Goal: Task Accomplishment & Management: Manage account settings

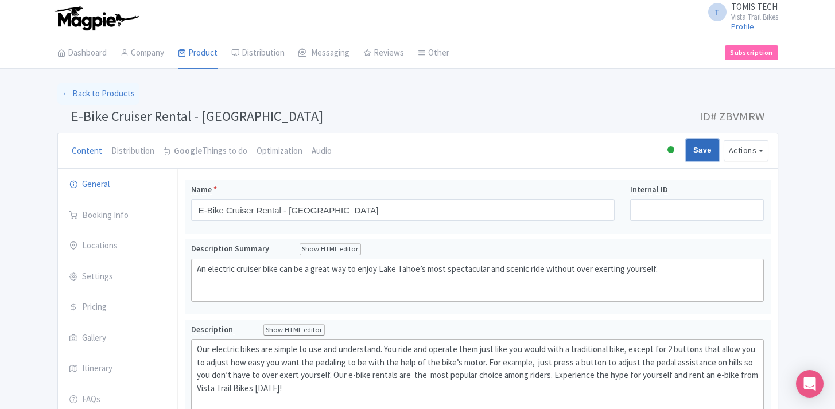
click at [701, 151] on input "Save" at bounding box center [702, 150] width 33 height 22
type input "Saving..."
click at [113, 94] on link "← Back to Products" at bounding box center [98, 94] width 82 height 22
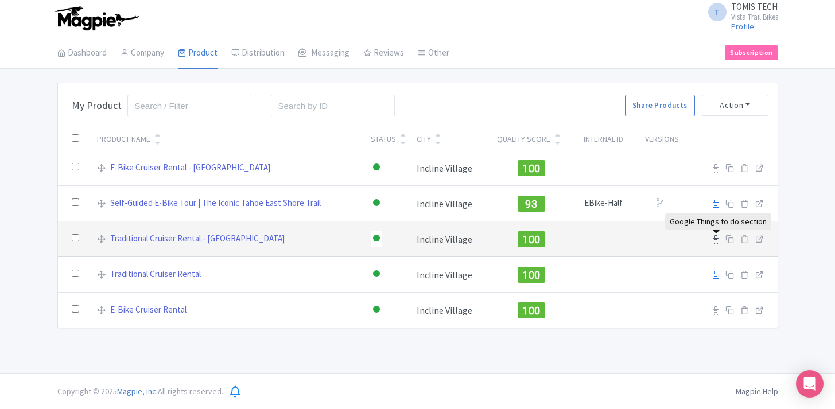
click at [714, 241] on icon at bounding box center [716, 239] width 6 height 9
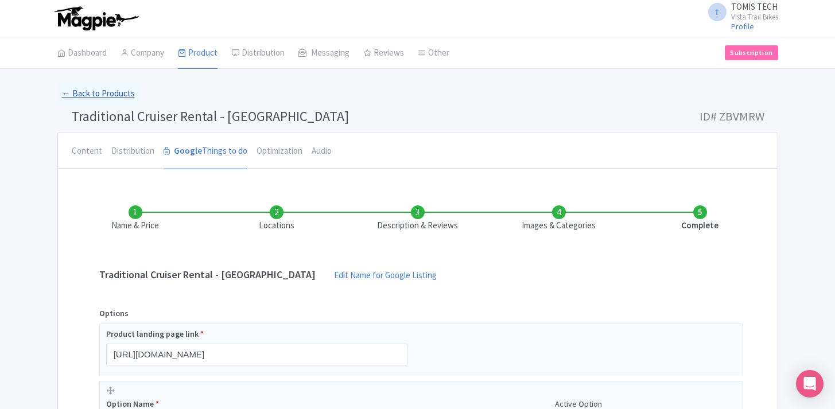
click at [108, 94] on link "← Back to Products" at bounding box center [98, 94] width 82 height 22
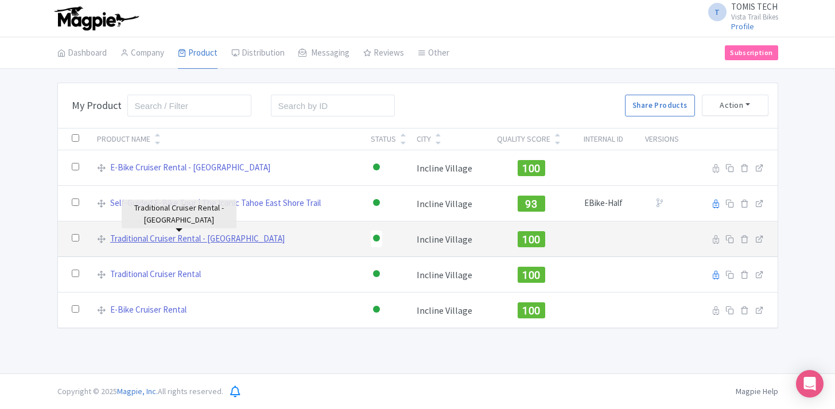
click at [235, 238] on link "Traditional Cruiser Rental - [GEOGRAPHIC_DATA]" at bounding box center [197, 238] width 174 height 13
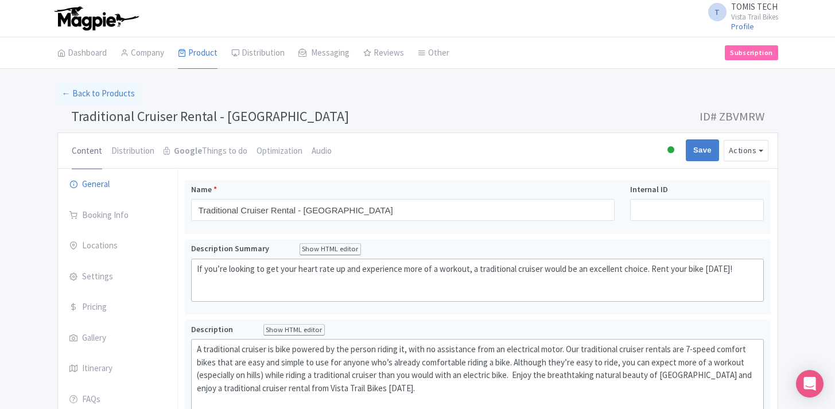
click at [86, 151] on link "Content" at bounding box center [87, 151] width 30 height 37
click at [174, 149] on strong "Google" at bounding box center [188, 151] width 28 height 13
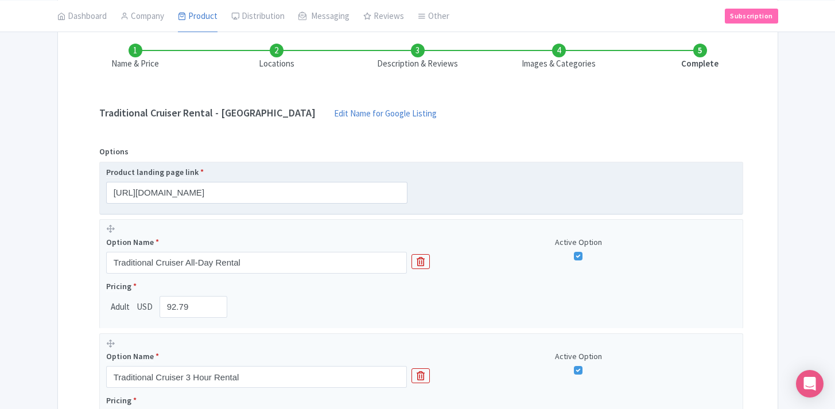
scroll to position [466, 0]
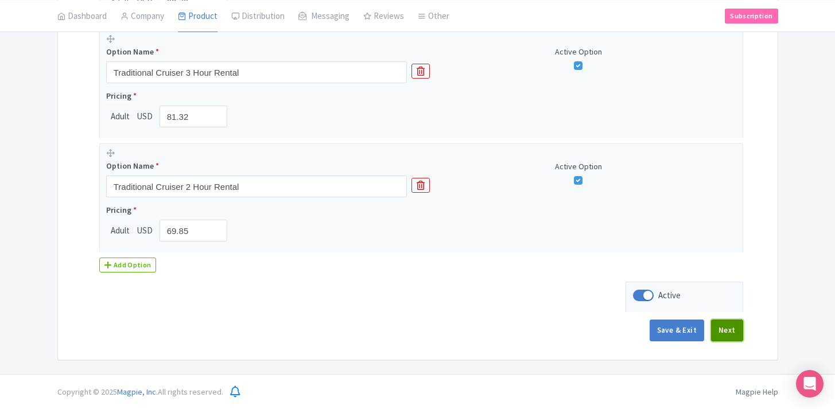
click at [724, 324] on button "Next" at bounding box center [727, 331] width 32 height 22
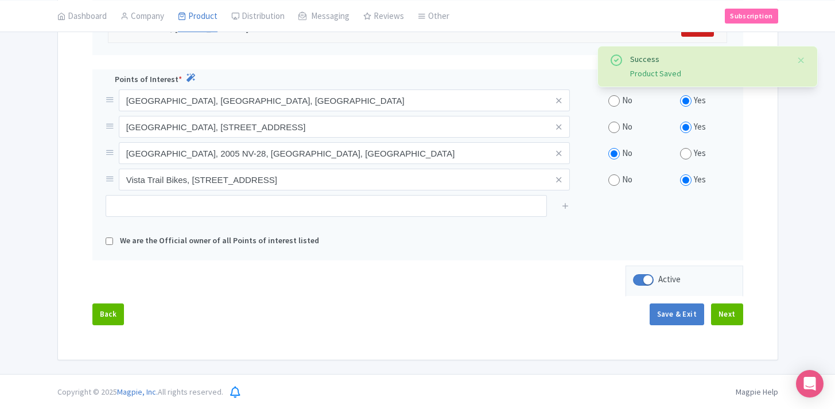
scroll to position [28, 0]
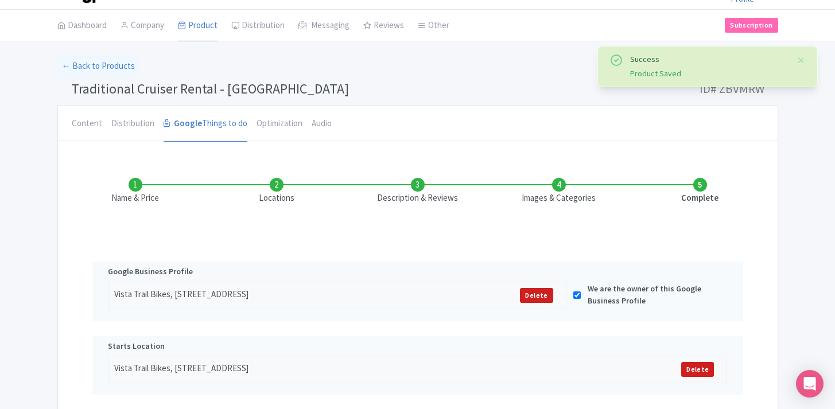
click at [708, 188] on li "Complete" at bounding box center [699, 191] width 141 height 27
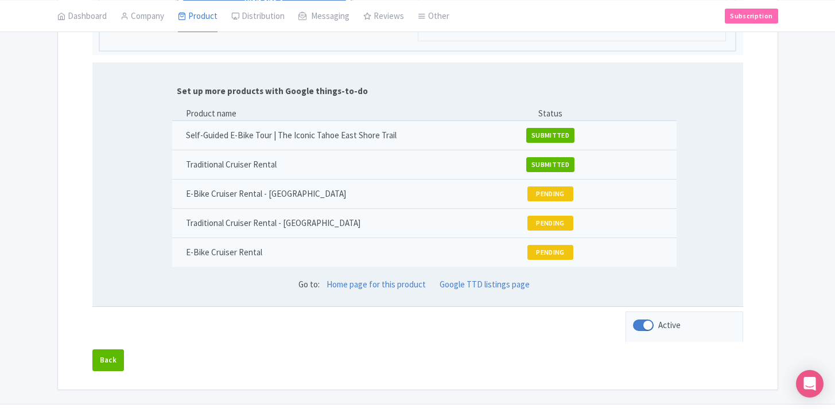
scroll to position [1208, 0]
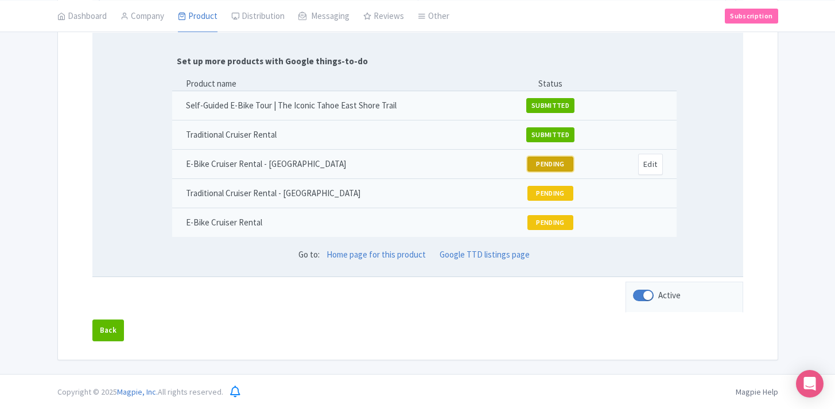
click at [558, 167] on button "PENDING" at bounding box center [550, 164] width 46 height 15
click at [555, 166] on button "PENDING" at bounding box center [550, 164] width 46 height 15
click at [557, 134] on button "SUBMITTED" at bounding box center [550, 134] width 48 height 15
click at [558, 186] on button "PENDING" at bounding box center [550, 193] width 46 height 15
click at [558, 221] on button "PENDING" at bounding box center [550, 222] width 46 height 15
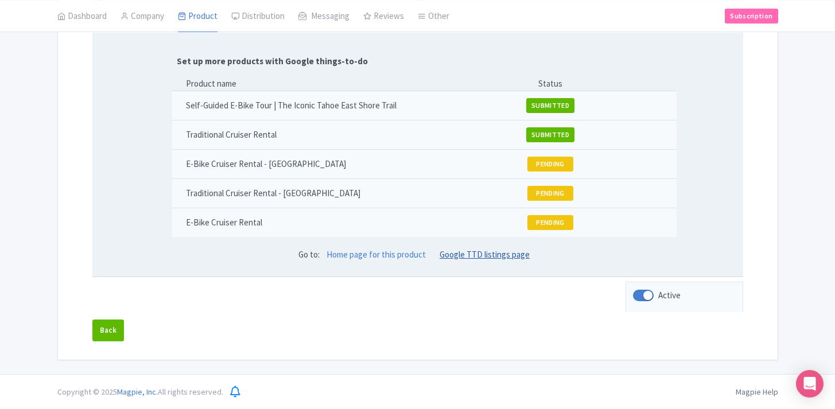
click at [510, 254] on link "Google TTD listings page" at bounding box center [485, 254] width 90 height 11
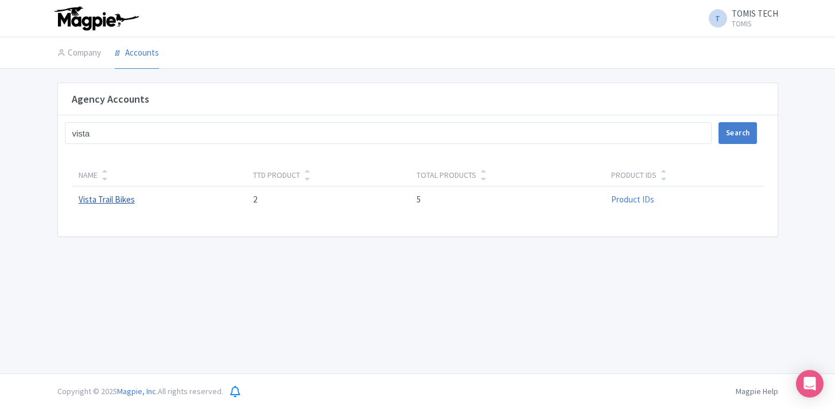
click at [123, 200] on link "Vista Trail Bikes" at bounding box center [107, 199] width 56 height 11
click at [633, 201] on link "Product IDs" at bounding box center [632, 199] width 43 height 11
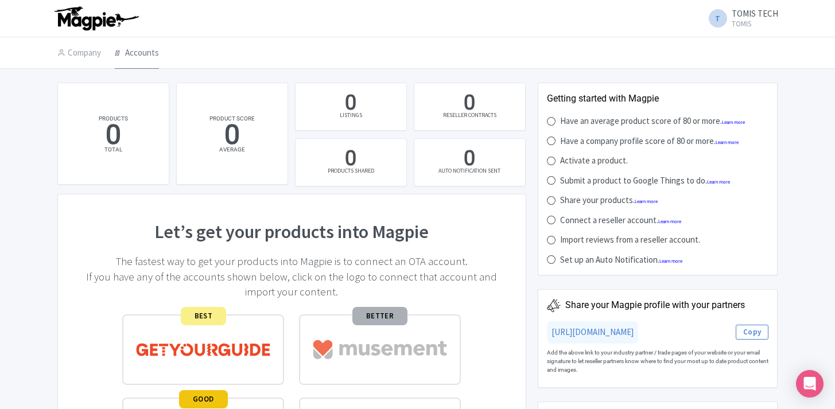
click at [134, 53] on link "Accounts" at bounding box center [137, 53] width 44 height 32
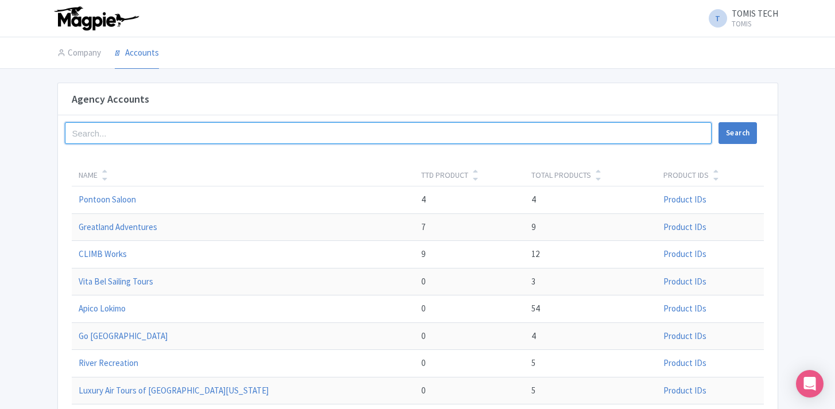
click at [263, 132] on input "search" at bounding box center [388, 133] width 647 height 22
type input "vista"
click at [718, 122] on button "Search" at bounding box center [737, 133] width 38 height 22
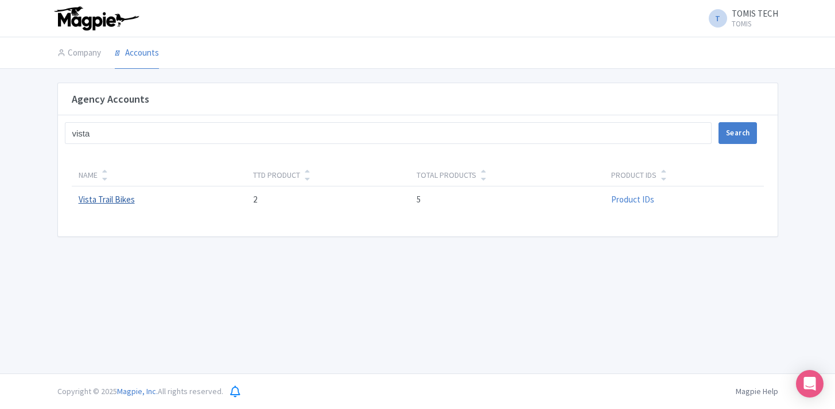
click at [125, 196] on link "Vista Trail Bikes" at bounding box center [107, 199] width 56 height 11
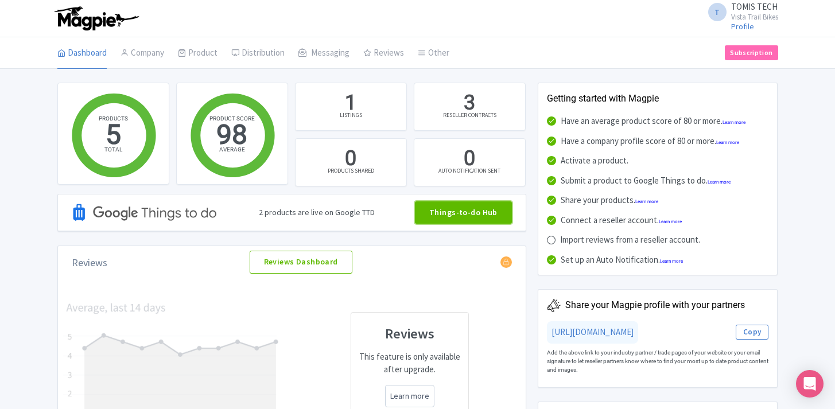
click at [438, 215] on link "Things-to-do Hub" at bounding box center [463, 212] width 97 height 23
click at [481, 107] on div "3 RESELLER CONTRACTS" at bounding box center [470, 107] width 112 height 48
click at [473, 115] on div "RESELLER CONTRACTS" at bounding box center [469, 115] width 53 height 9
click at [472, 108] on div "3" at bounding box center [469, 103] width 11 height 29
click at [371, 96] on div "1 LISTINGS" at bounding box center [351, 107] width 112 height 48
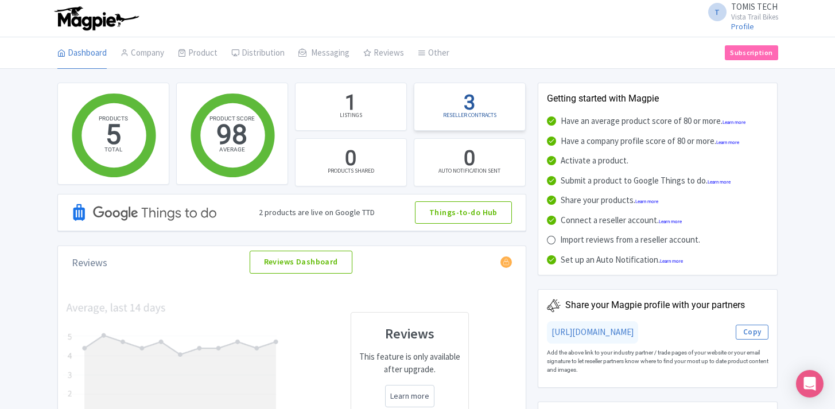
click at [449, 102] on div "3 RESELLER CONTRACTS" at bounding box center [470, 107] width 112 height 48
click at [465, 110] on div "3" at bounding box center [469, 103] width 11 height 29
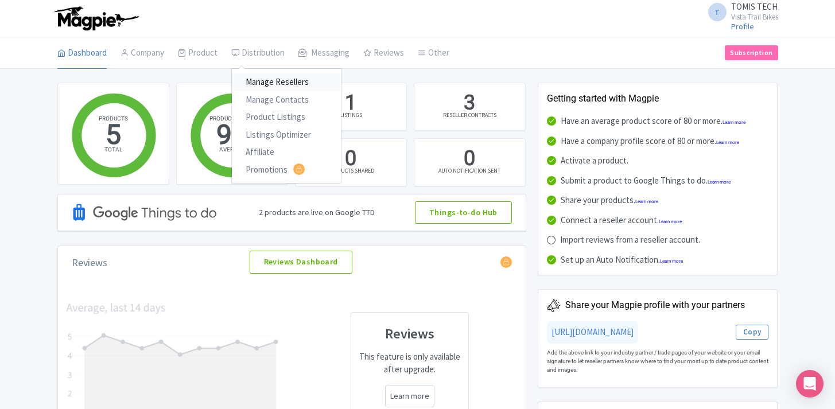
click at [276, 80] on link "Manage Resellers" at bounding box center [286, 82] width 109 height 18
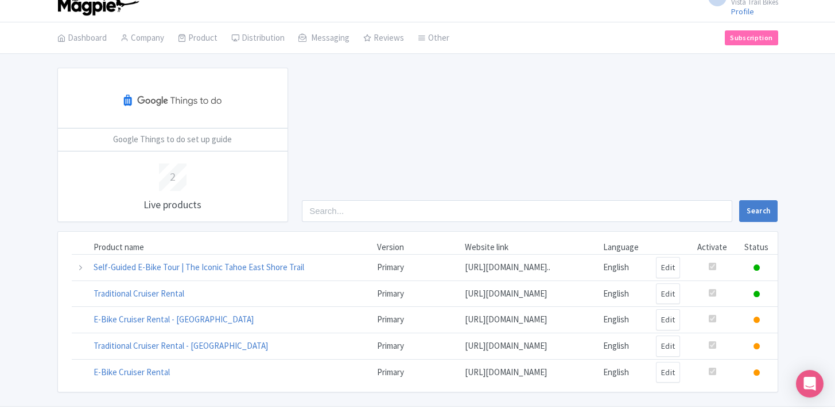
scroll to position [36, 0]
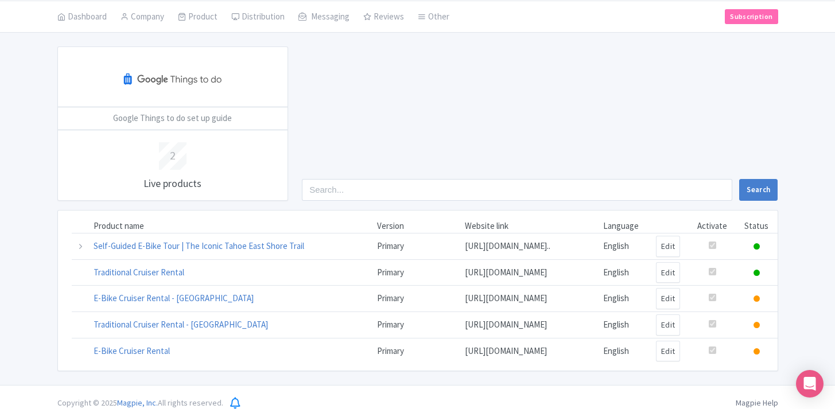
click at [759, 277] on td at bounding box center [756, 272] width 41 height 26
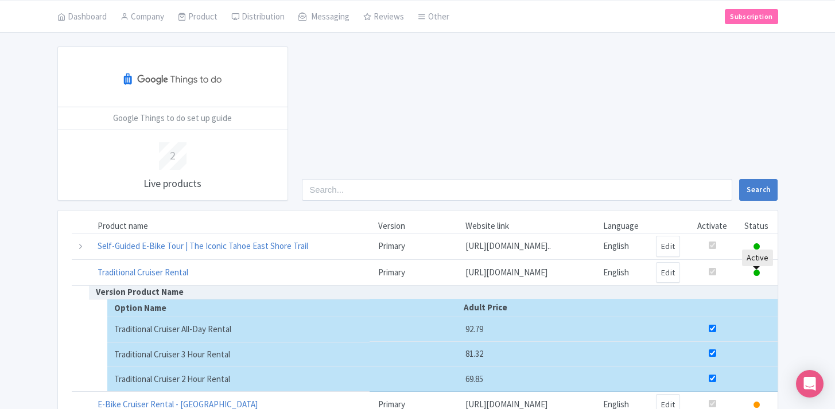
click at [758, 273] on icon at bounding box center [756, 273] width 6 height 6
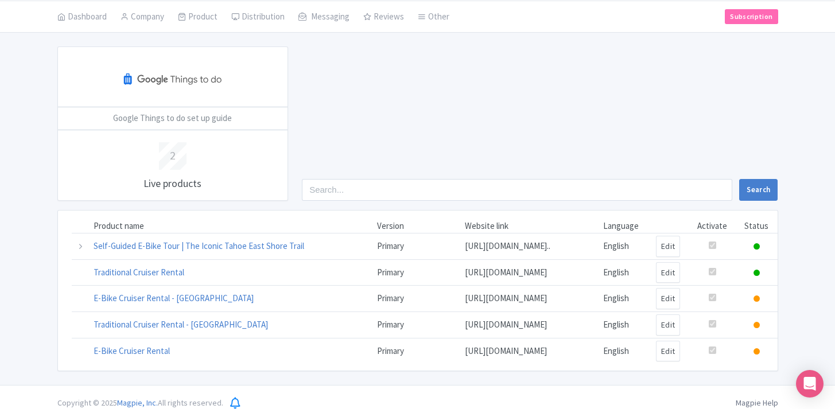
click at [758, 273] on icon at bounding box center [756, 273] width 6 height 6
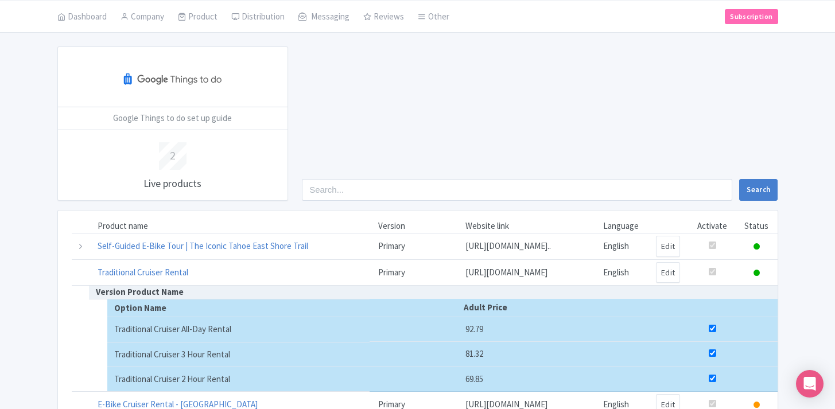
click at [758, 273] on icon at bounding box center [756, 273] width 6 height 6
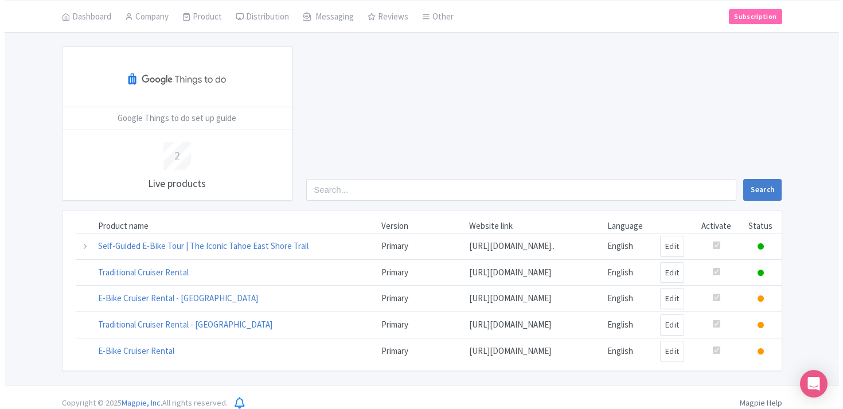
scroll to position [48, 0]
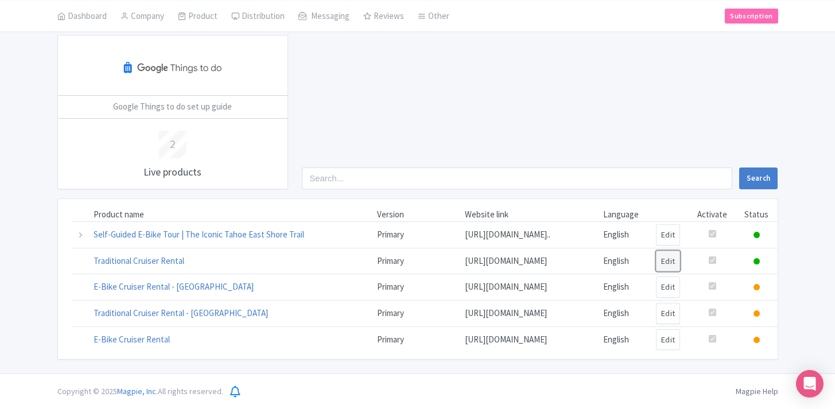
click at [672, 255] on link "Edit" at bounding box center [668, 261] width 25 height 21
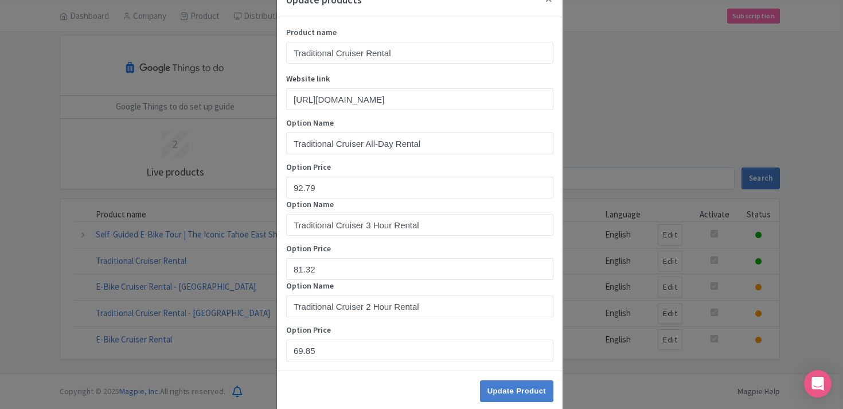
scroll to position [0, 0]
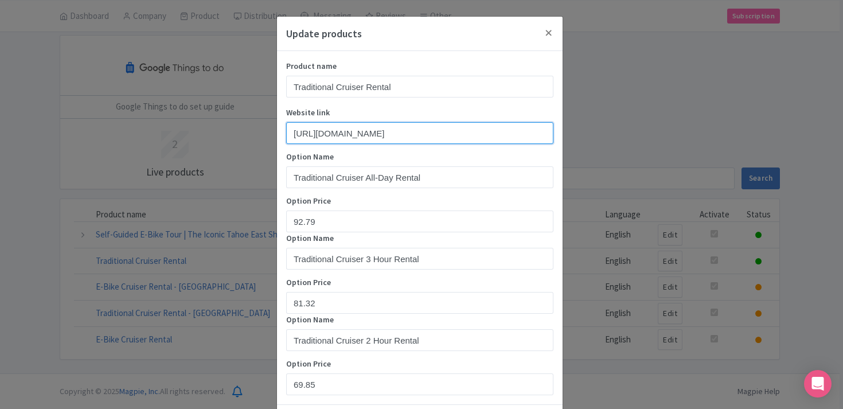
click at [444, 134] on input "[URL][DOMAIN_NAME]" at bounding box center [419, 133] width 267 height 22
paste input "?utm_source=Google+TTD&utm_medium=ttd&utm_campaign=TTD"
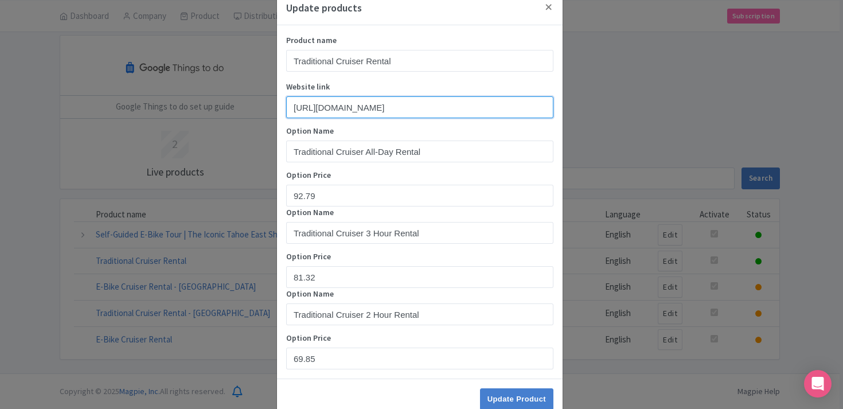
scroll to position [53, 0]
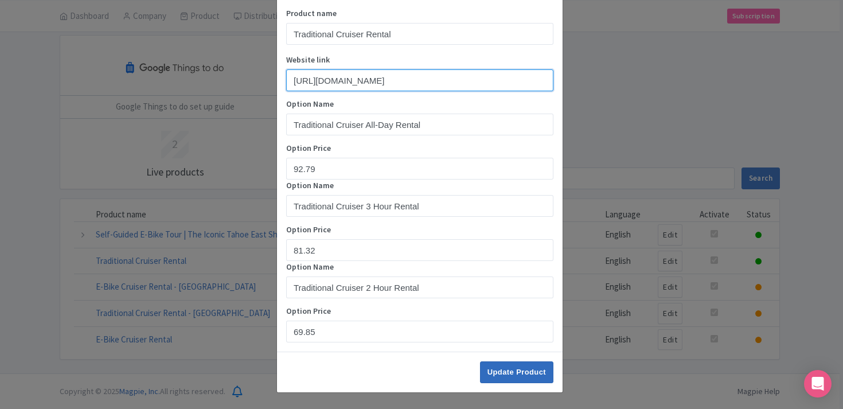
type input "[URL][DOMAIN_NAME]"
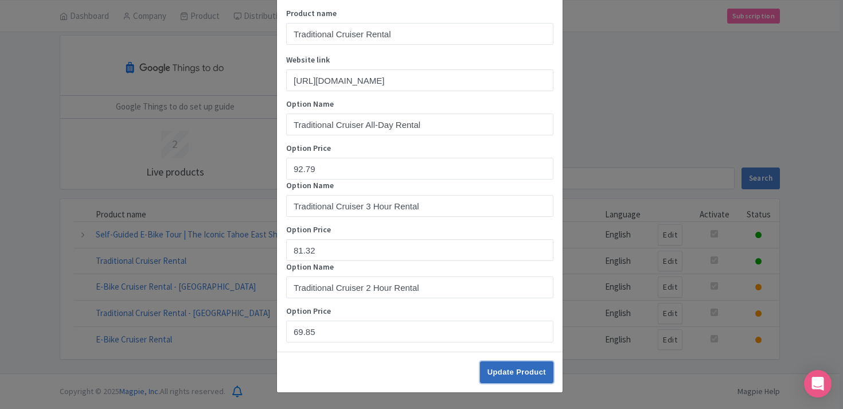
click at [504, 374] on input "Update Product" at bounding box center [516, 372] width 73 height 22
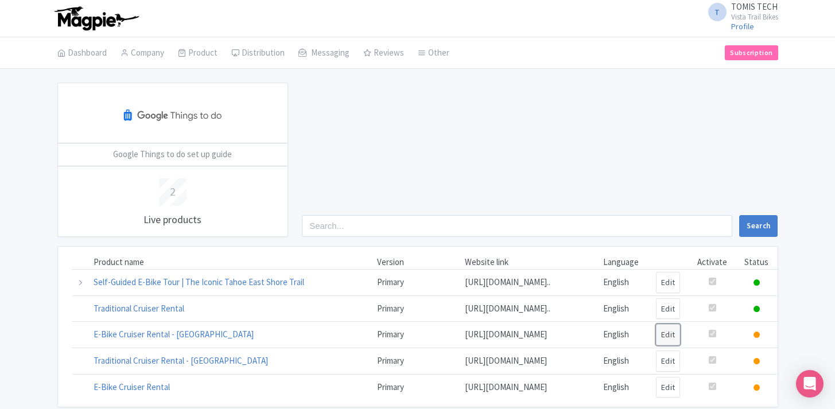
click at [672, 332] on link "Edit" at bounding box center [668, 334] width 25 height 21
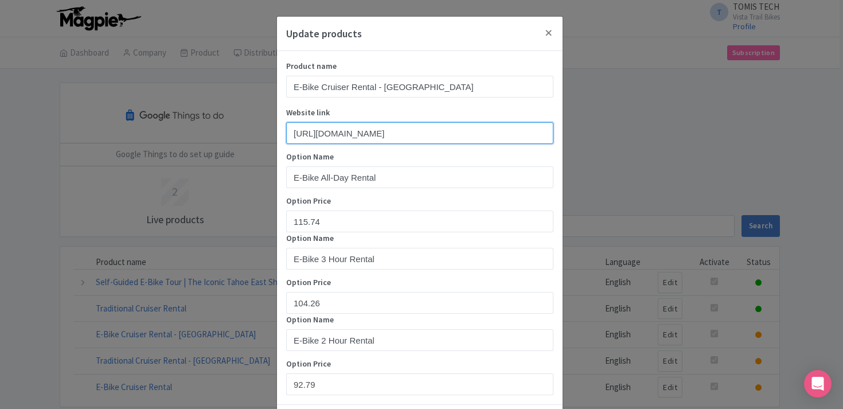
click at [445, 135] on input "[URL][DOMAIN_NAME]" at bounding box center [419, 133] width 267 height 22
paste input "?utm_source=Google+TTD&utm_medium=ttd&utm_campaign=TTD"
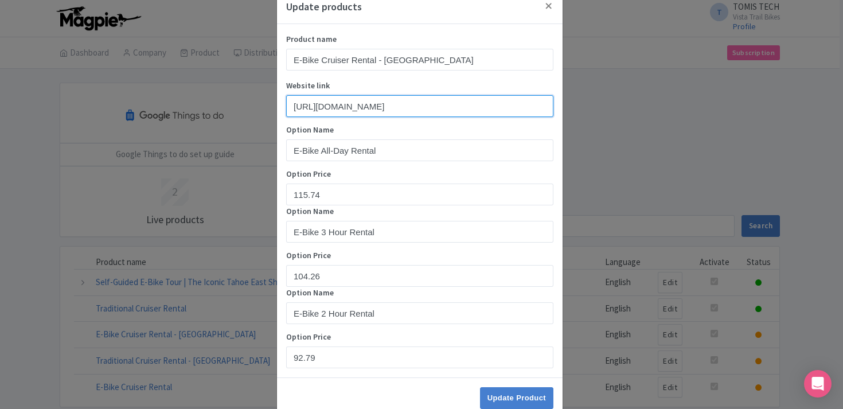
scroll to position [53, 0]
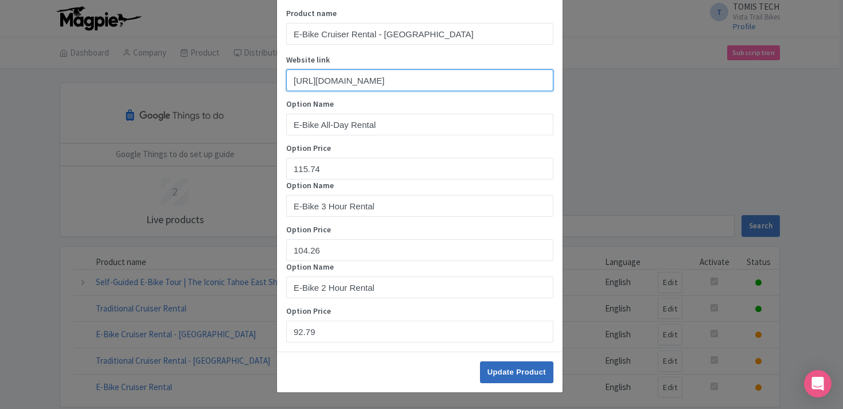
type input "[URL][DOMAIN_NAME]"
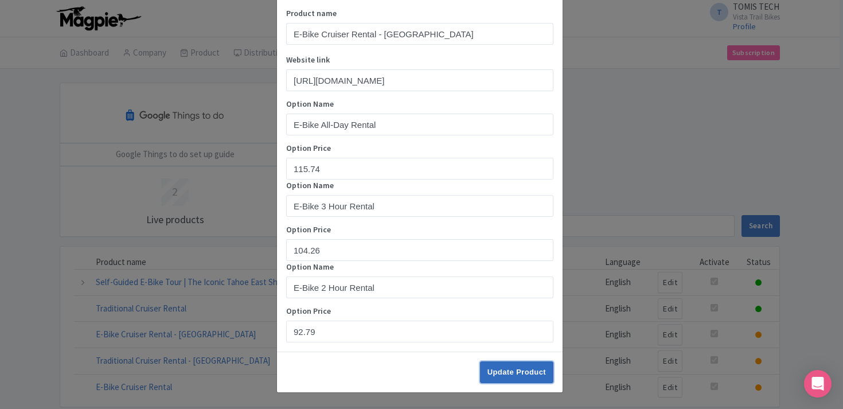
click at [516, 373] on input "Update Product" at bounding box center [516, 372] width 73 height 22
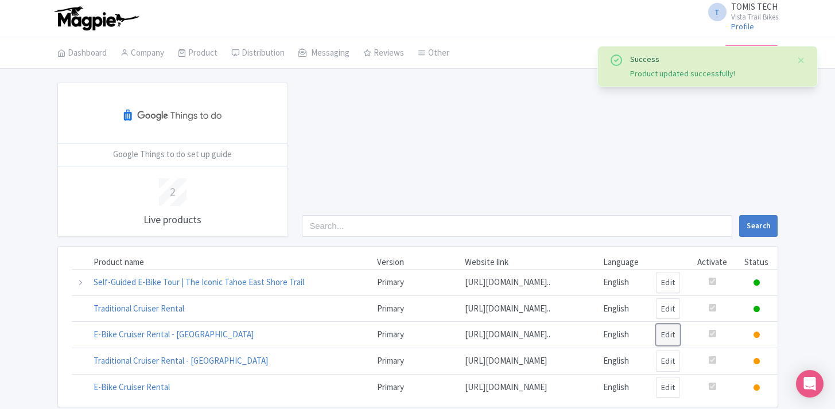
click at [671, 337] on link "Edit" at bounding box center [668, 334] width 25 height 21
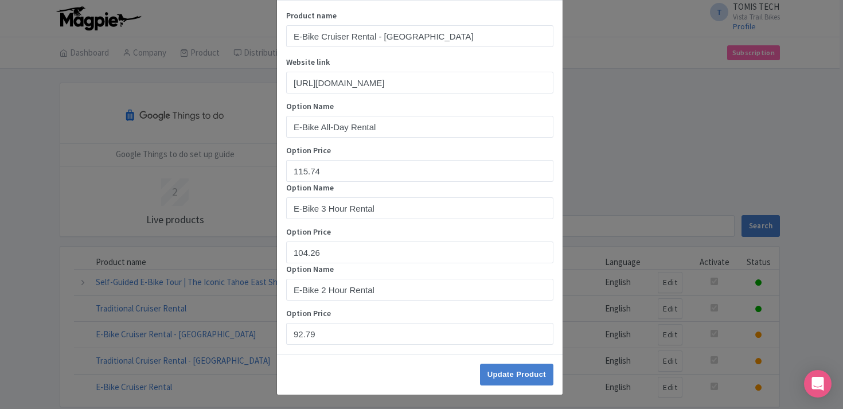
scroll to position [53, 0]
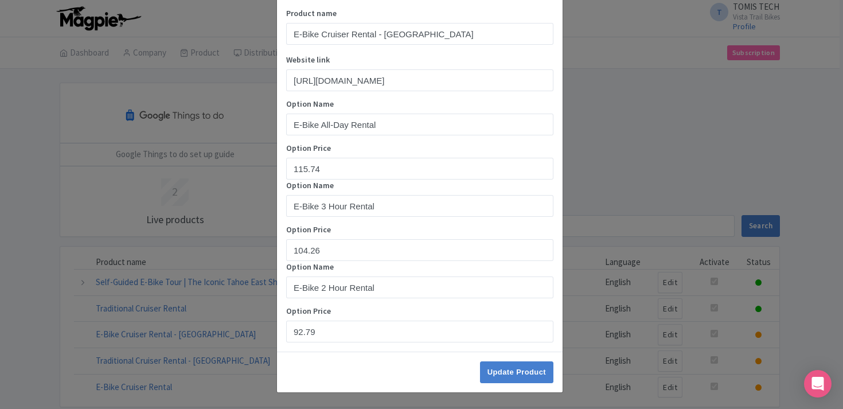
click at [617, 203] on div "Update products Product name E-Bike Cruiser Rental - [GEOGRAPHIC_DATA] Website …" at bounding box center [421, 204] width 843 height 409
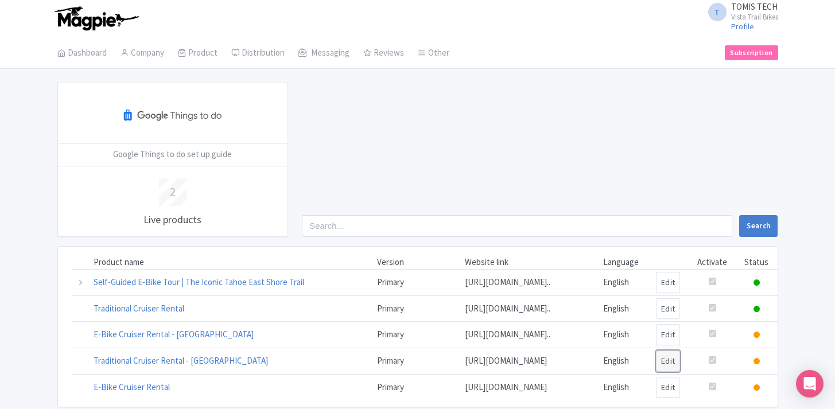
click at [671, 366] on link "Edit" at bounding box center [668, 361] width 25 height 21
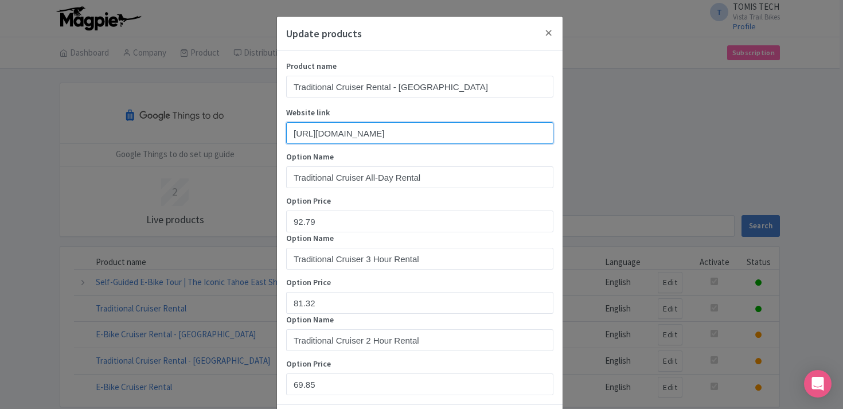
click at [462, 137] on input "https://vistatrailbikes.com/rentals/" at bounding box center [419, 133] width 267 height 22
paste input "?utm_source=Google+TTD&utm_medium=ttd&utm_campaign=TTD"
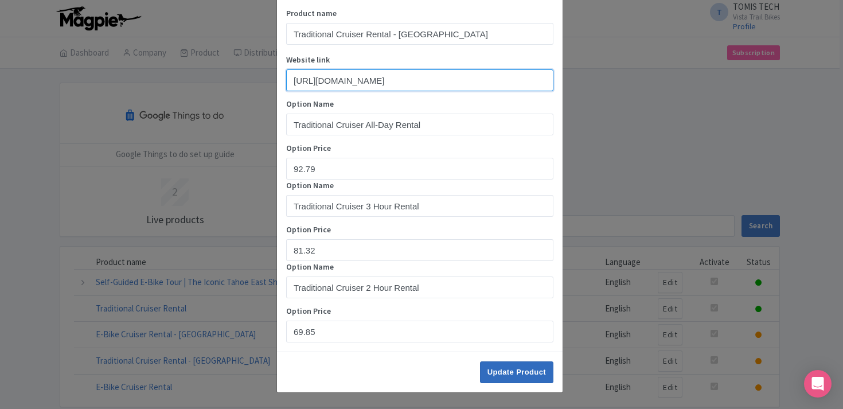
type input "https://vistatrailbikes.com/rentals/?utm_source=Google+TTD&utm_medium=ttd&utm_c…"
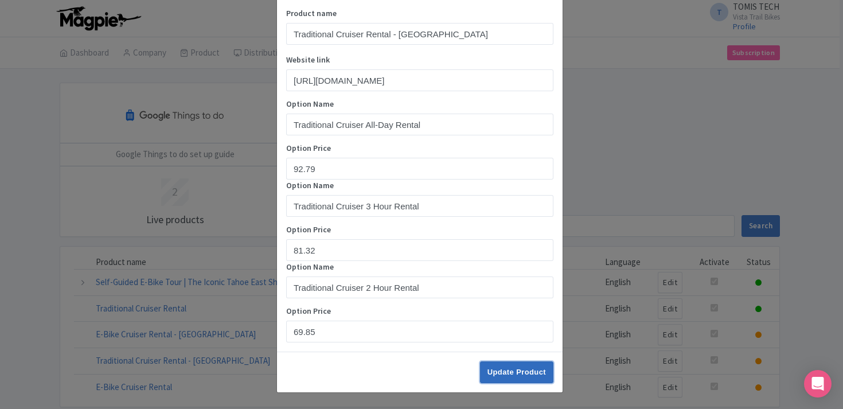
click at [528, 367] on input "Update Product" at bounding box center [516, 372] width 73 height 22
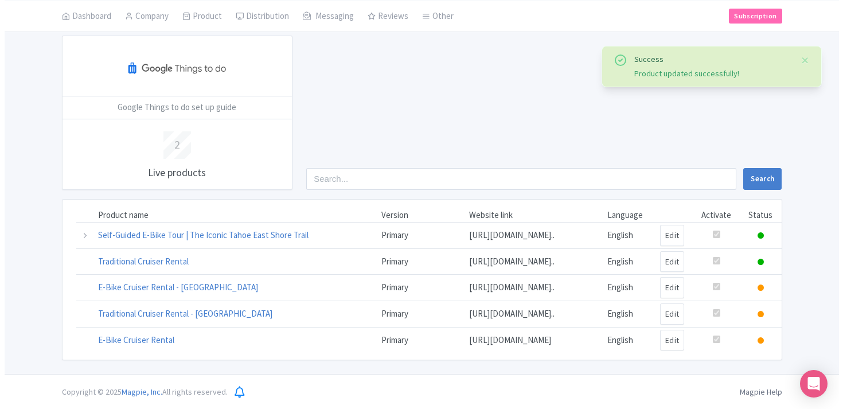
scroll to position [48, 0]
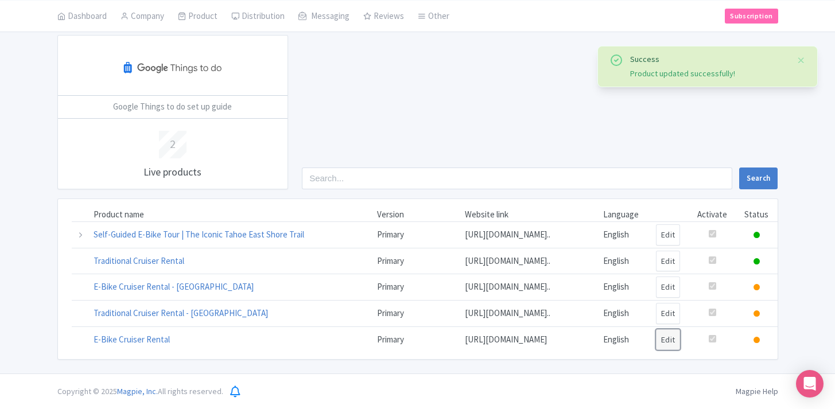
click at [675, 340] on link "Edit" at bounding box center [668, 339] width 25 height 21
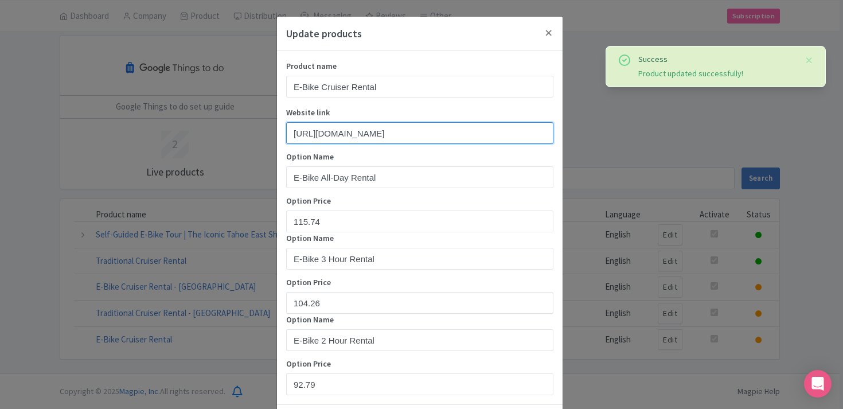
click at [464, 126] on input "https://vistatrailbikes.com/rentals/" at bounding box center [419, 133] width 267 height 22
click at [461, 131] on input "https://vistatrailbikes.com/rentals/" at bounding box center [419, 133] width 267 height 22
paste input "?utm_source=Google+TTD&utm_medium=ttd&utm_campaign=TTD"
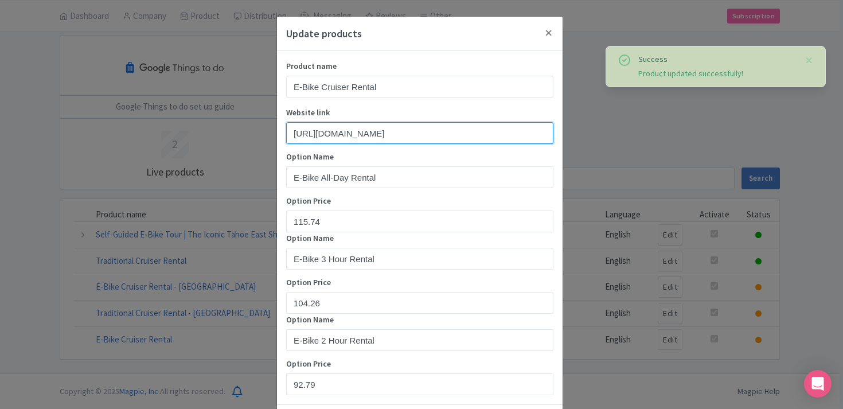
type input "[URL][DOMAIN_NAME]"
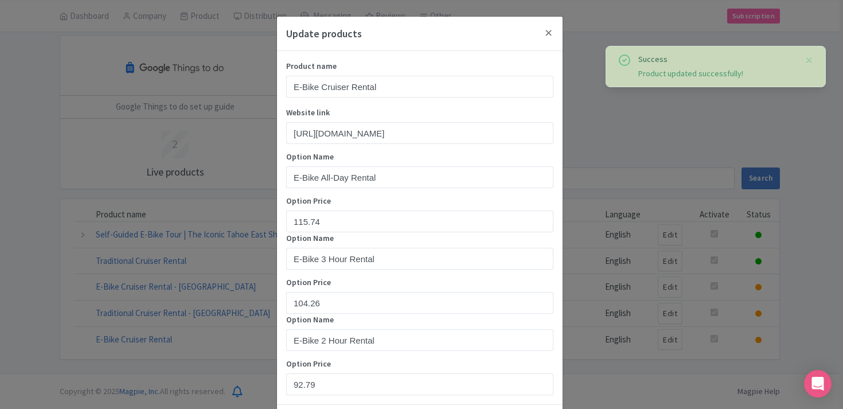
click at [629, 147] on div "Update products Product name E-Bike Cruiser Rental Website link https://vistatr…" at bounding box center [421, 204] width 843 height 409
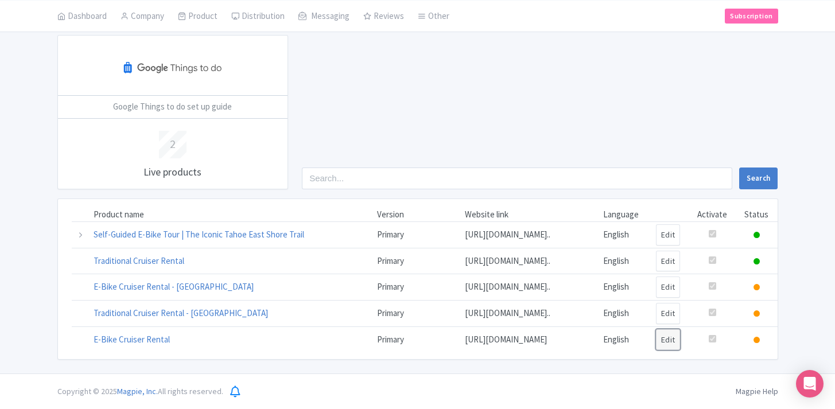
click at [665, 342] on link "Edit" at bounding box center [668, 339] width 25 height 21
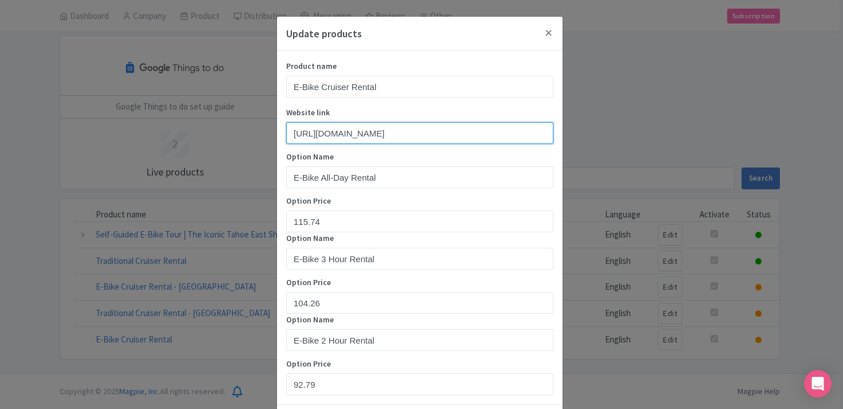
click at [481, 137] on input "https://vistatrailbikes.com/rentals/" at bounding box center [419, 133] width 267 height 22
paste input "?utm_source=Google+TTD&utm_medium=ttd&utm_campaign=TTD"
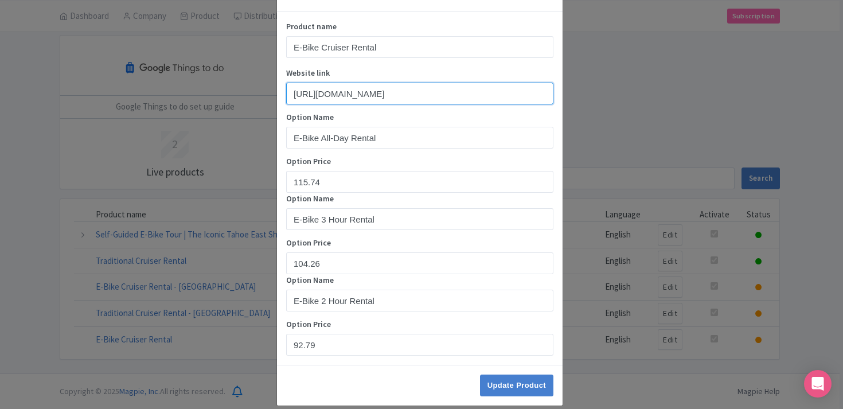
scroll to position [53, 0]
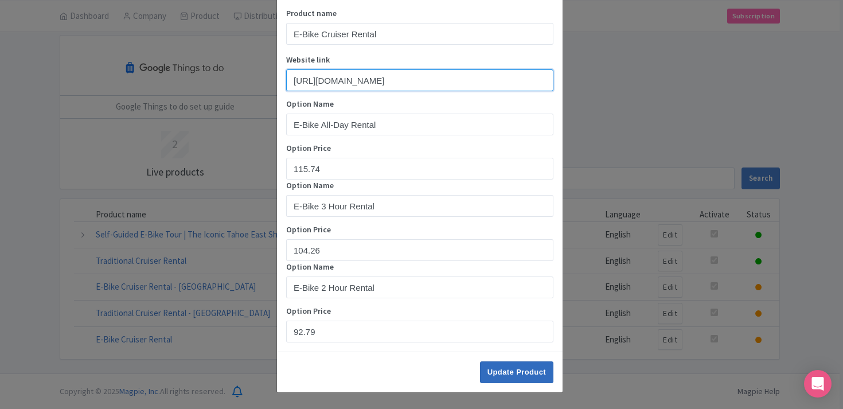
type input "[URL][DOMAIN_NAME]"
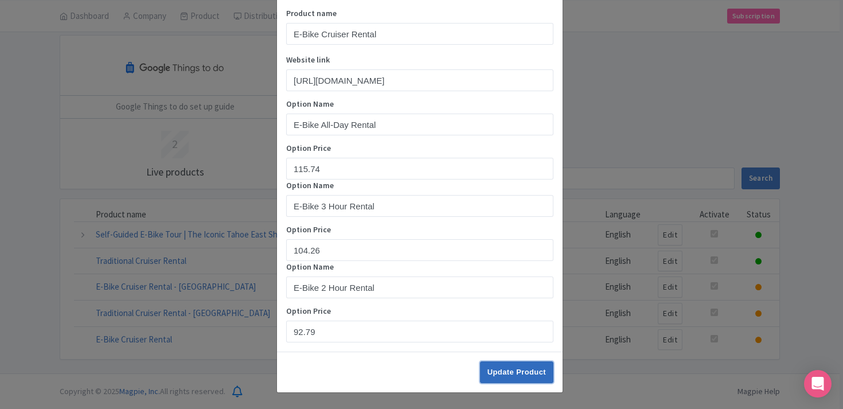
click at [517, 379] on input "Update Product" at bounding box center [516, 372] width 73 height 22
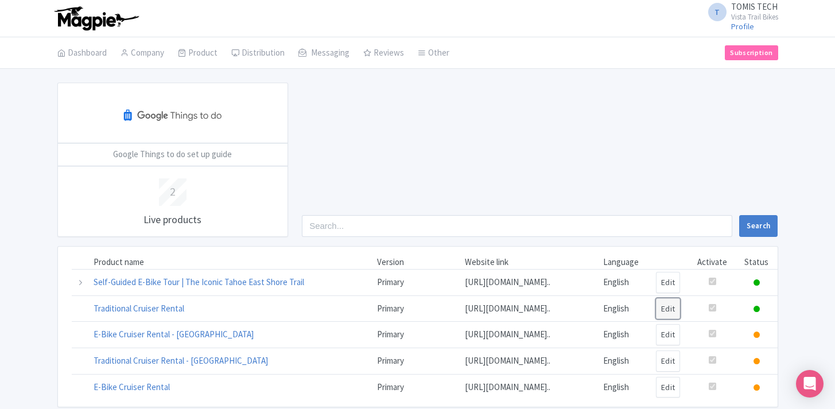
click at [674, 305] on link "Edit" at bounding box center [668, 308] width 25 height 21
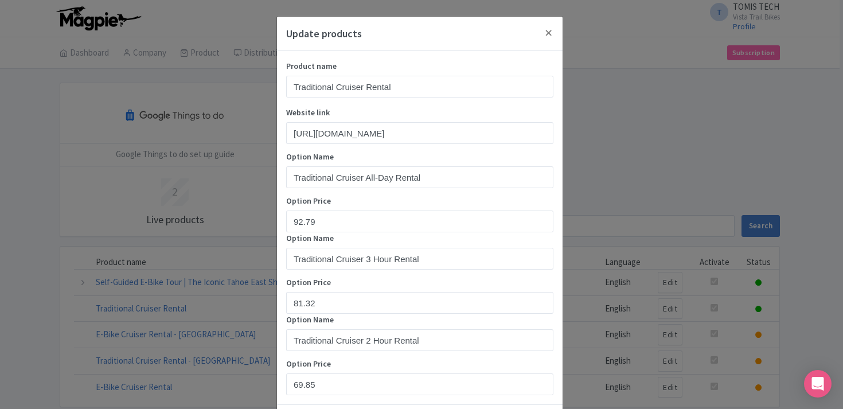
click at [62, 88] on div "Update products Product name Traditional Cruiser Rental Website link https://vi…" at bounding box center [421, 204] width 843 height 409
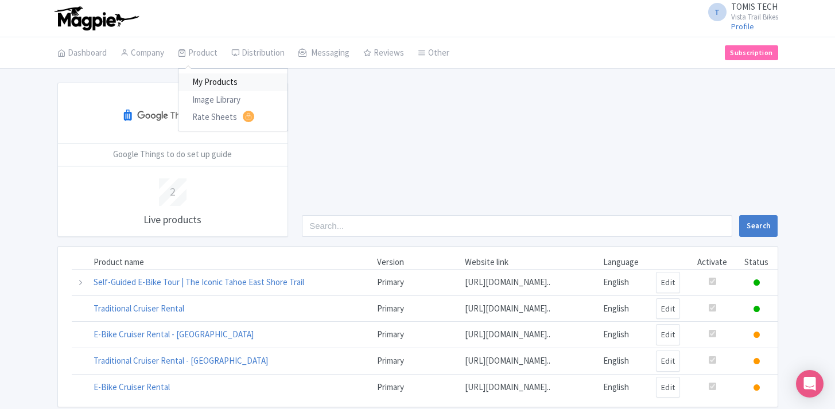
click at [204, 77] on link "My Products" at bounding box center [232, 82] width 109 height 18
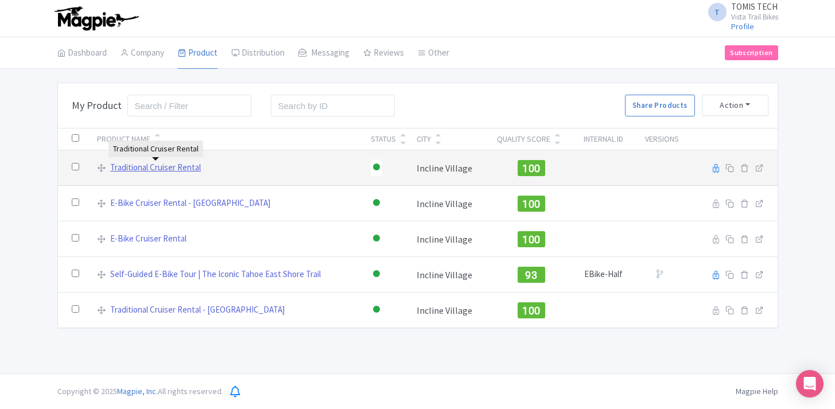
click at [198, 167] on link "Traditional Cruiser Rental" at bounding box center [155, 167] width 91 height 13
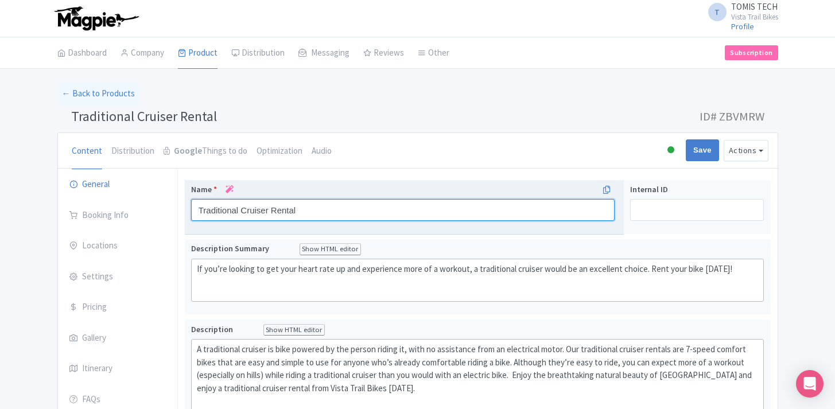
click at [272, 208] on input "Traditional Cruiser Rental" at bounding box center [403, 210] width 424 height 22
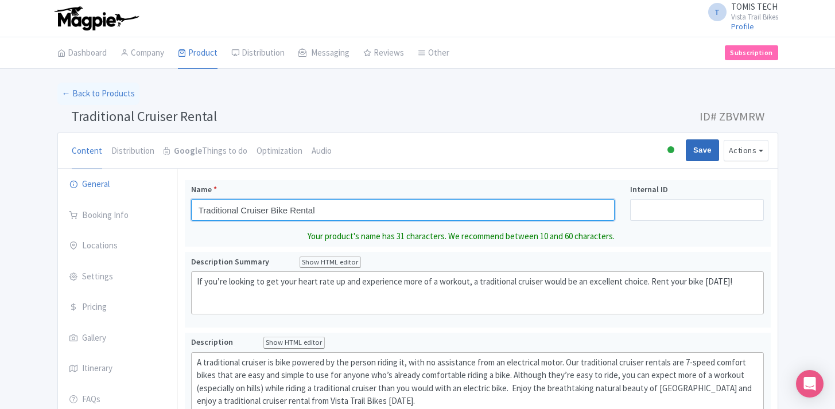
type input "Traditional Cruiser Bike Rental"
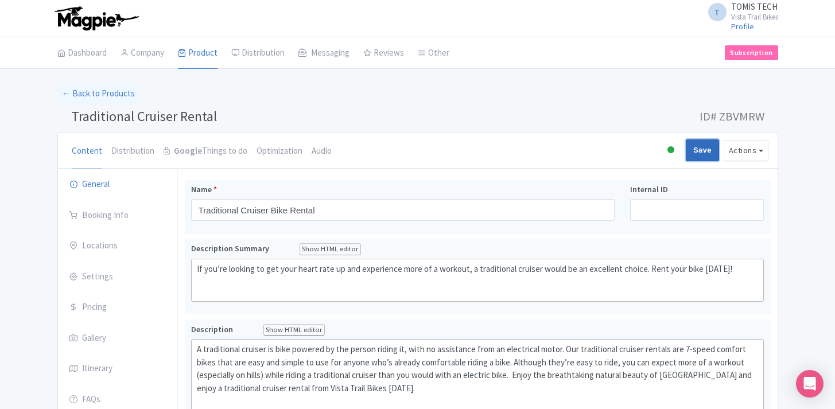
click at [687, 154] on input "Save" at bounding box center [702, 150] width 33 height 22
type input "Saving..."
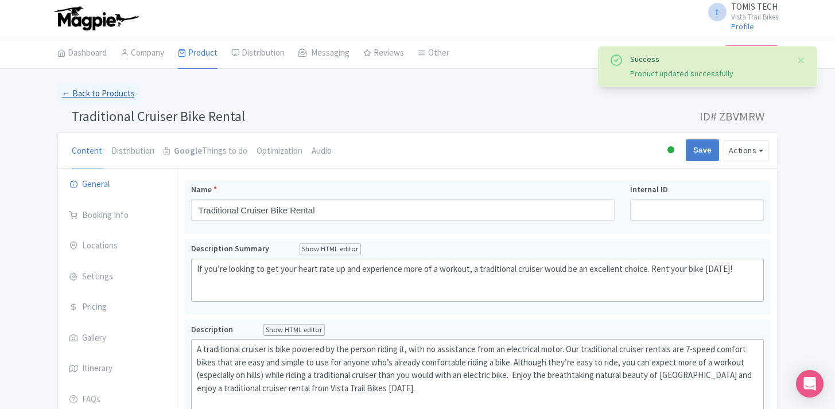
click at [106, 89] on link "← Back to Products" at bounding box center [98, 94] width 82 height 22
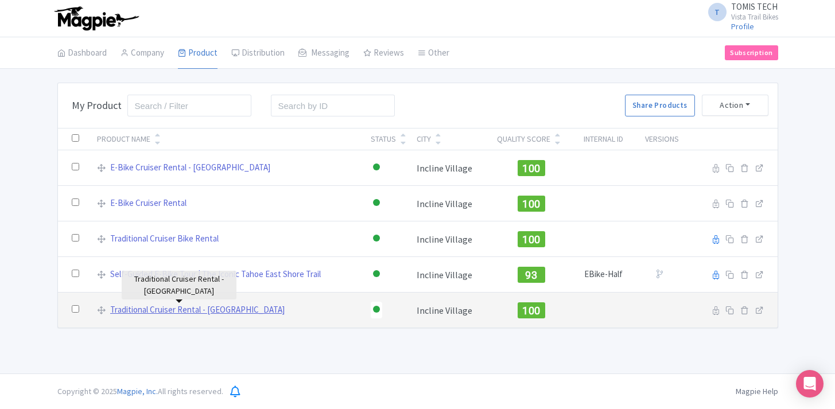
click at [160, 313] on link "Traditional Cruiser Rental - [GEOGRAPHIC_DATA]" at bounding box center [197, 310] width 174 height 13
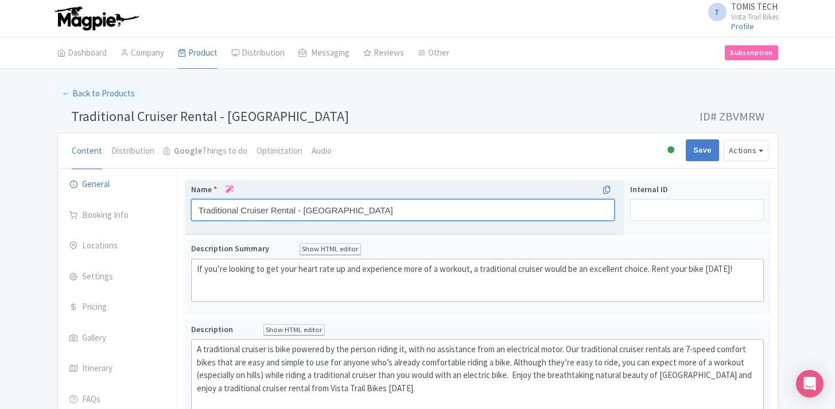
click at [273, 209] on input "Traditional Cruiser Rental - [GEOGRAPHIC_DATA]" at bounding box center [403, 210] width 424 height 22
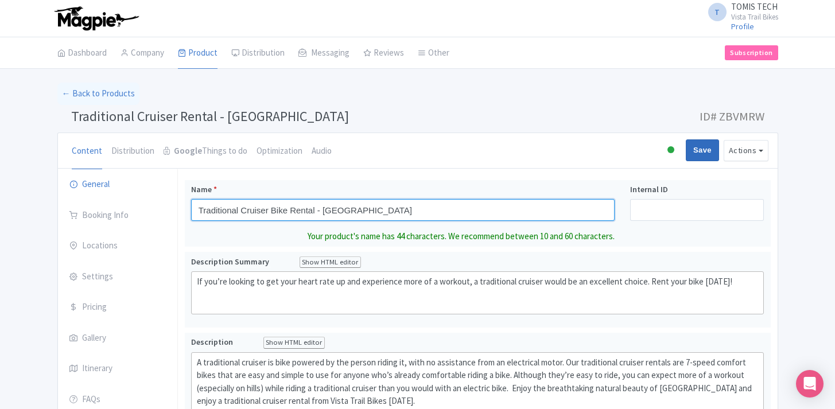
type input "Traditional Cruiser Bike Rental - [GEOGRAPHIC_DATA]"
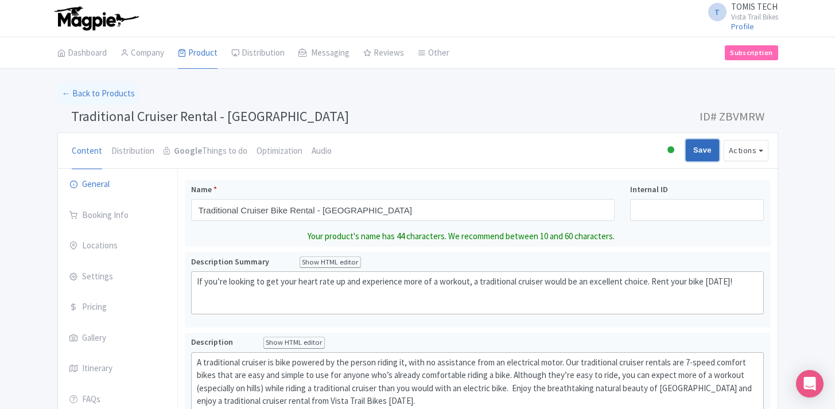
click at [707, 149] on input "Save" at bounding box center [702, 150] width 33 height 22
type input "Saving..."
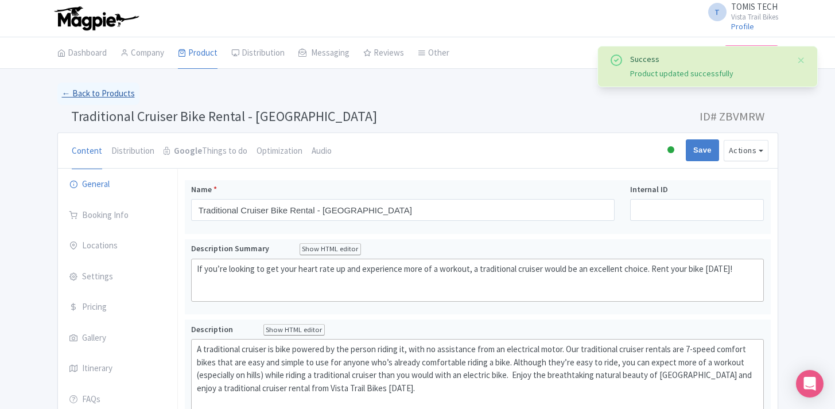
click at [104, 97] on link "← Back to Products" at bounding box center [98, 94] width 82 height 22
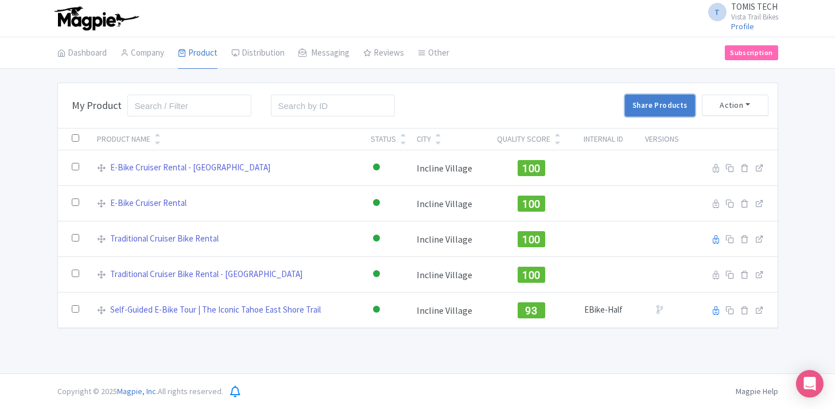
click at [653, 110] on link "Share Products" at bounding box center [659, 106] width 69 height 22
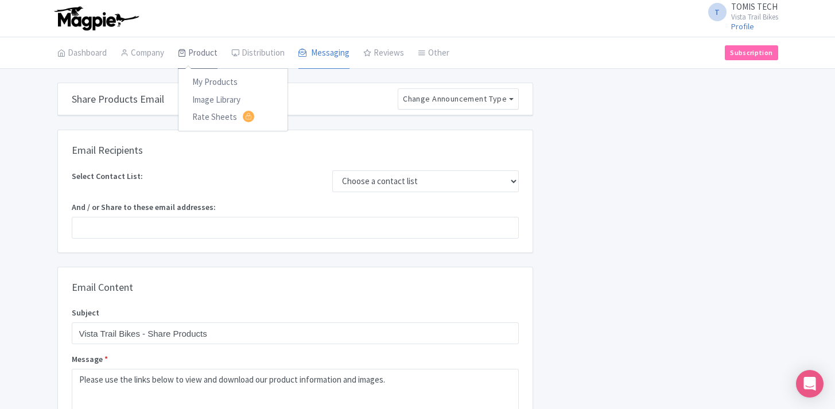
click at [196, 51] on link "Product" at bounding box center [198, 53] width 40 height 32
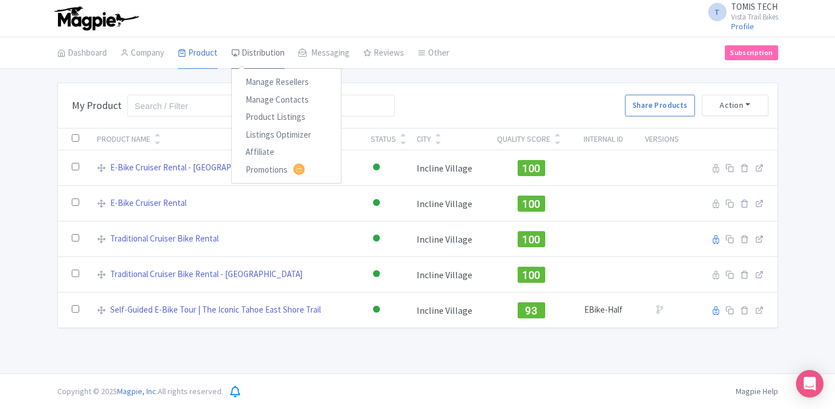
click at [247, 56] on link "Distribution" at bounding box center [257, 53] width 53 height 32
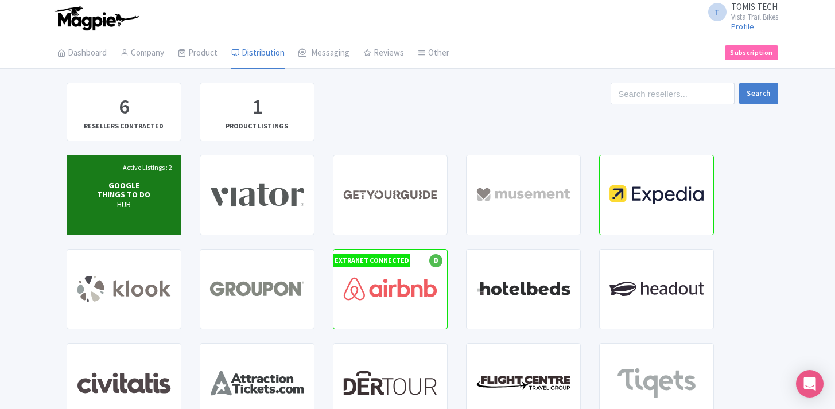
click at [139, 184] on div "GOOGLE THINGS TO DO HUB" at bounding box center [123, 194] width 57 height 29
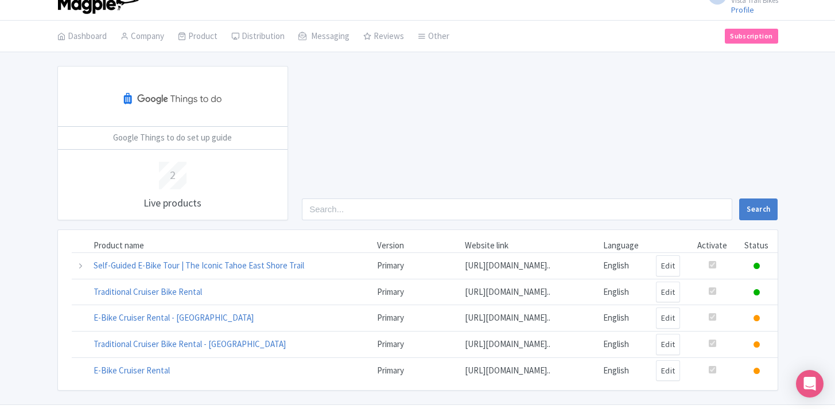
scroll to position [48, 0]
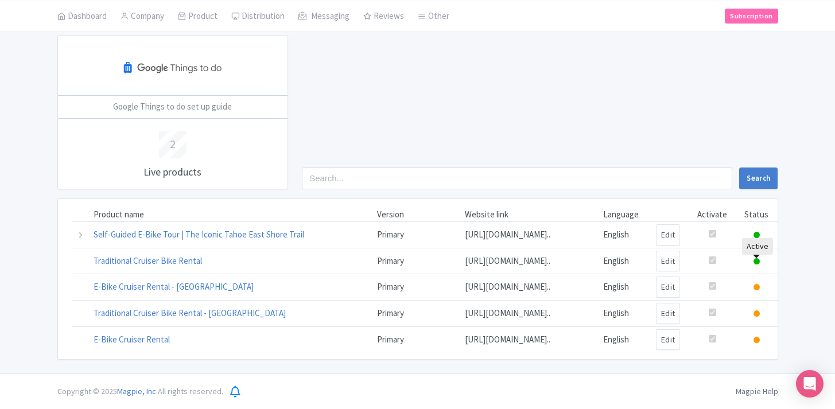
click at [758, 261] on icon at bounding box center [756, 261] width 6 height 6
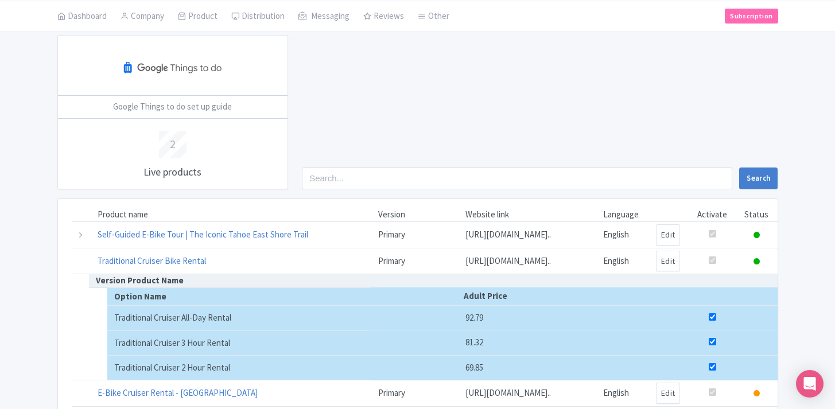
click at [758, 261] on icon at bounding box center [756, 261] width 6 height 6
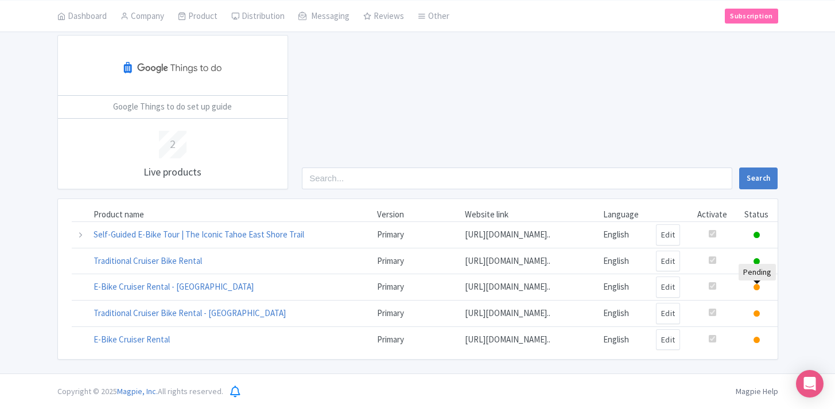
click at [758, 287] on icon at bounding box center [756, 287] width 6 height 6
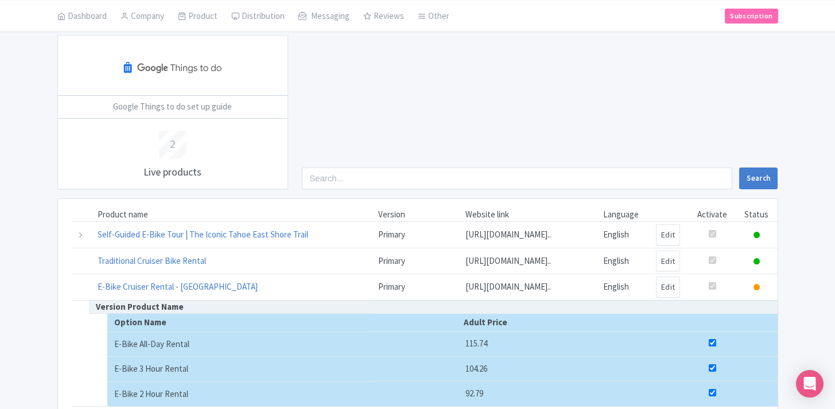
click at [758, 287] on icon at bounding box center [756, 287] width 6 height 6
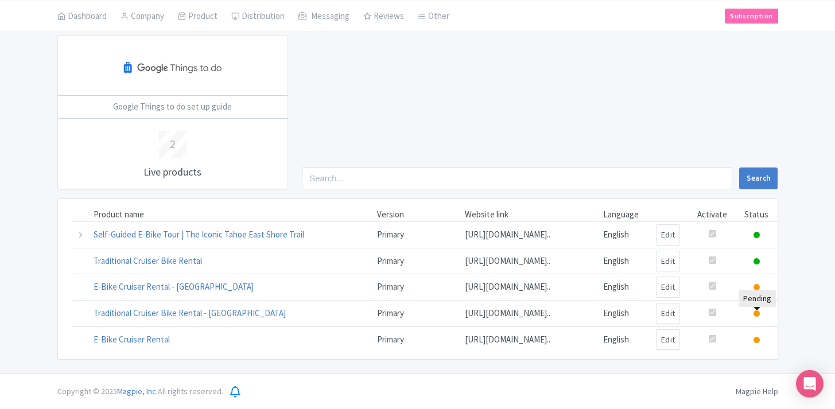
click at [758, 313] on icon at bounding box center [756, 313] width 6 height 6
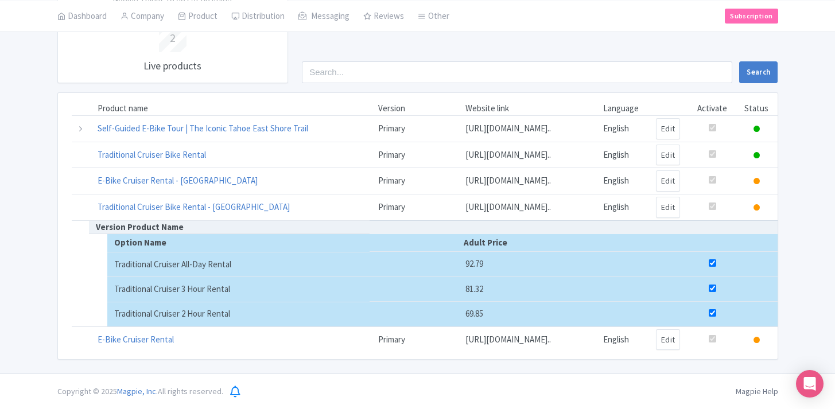
scroll to position [154, 0]
click at [756, 342] on icon at bounding box center [756, 340] width 6 height 6
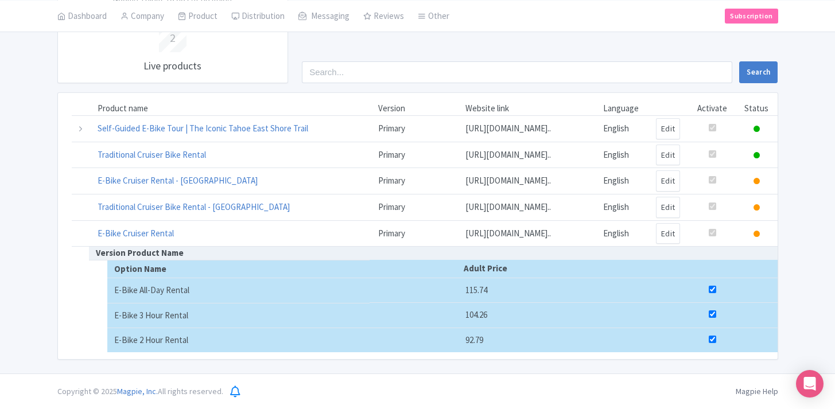
click at [755, 125] on td at bounding box center [756, 129] width 41 height 26
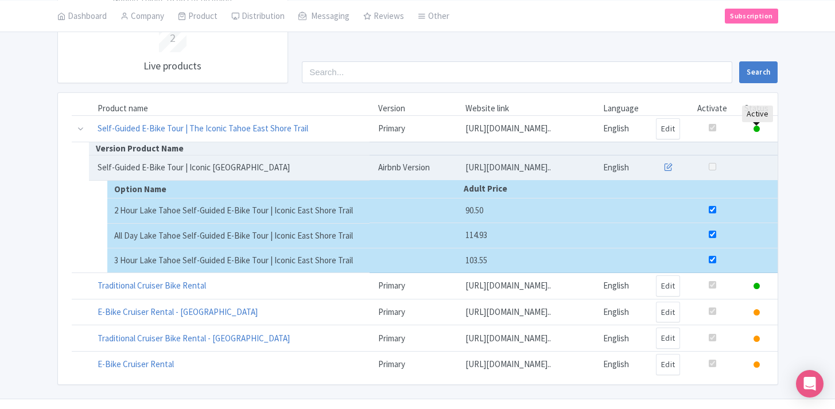
click at [757, 129] on icon at bounding box center [756, 129] width 6 height 6
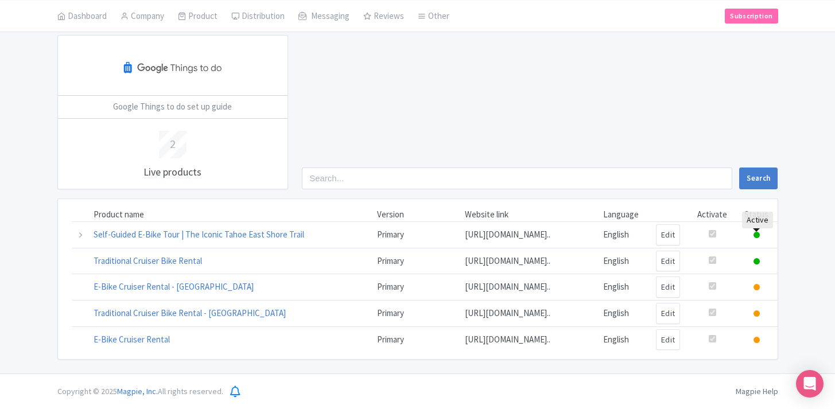
click at [757, 238] on icon at bounding box center [756, 235] width 6 height 6
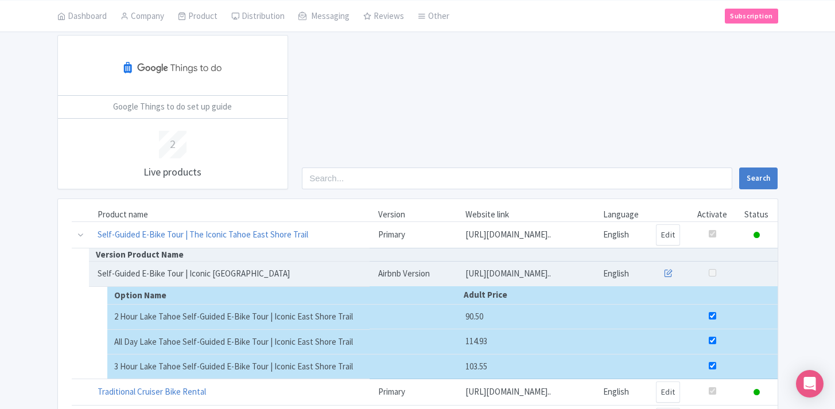
scroll to position [154, 0]
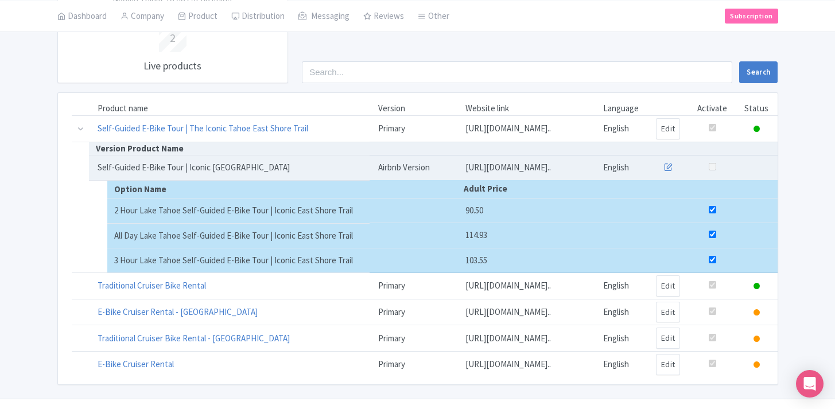
click at [799, 173] on div "Google Things to do set up guide 2 Live products Search Product name Version We…" at bounding box center [417, 157] width 835 height 456
click at [672, 165] on icon at bounding box center [668, 166] width 9 height 9
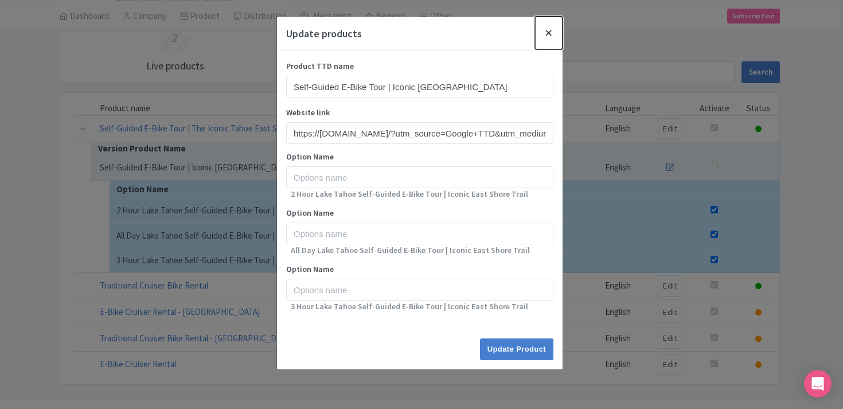
click at [552, 32] on button "Close" at bounding box center [549, 33] width 28 height 33
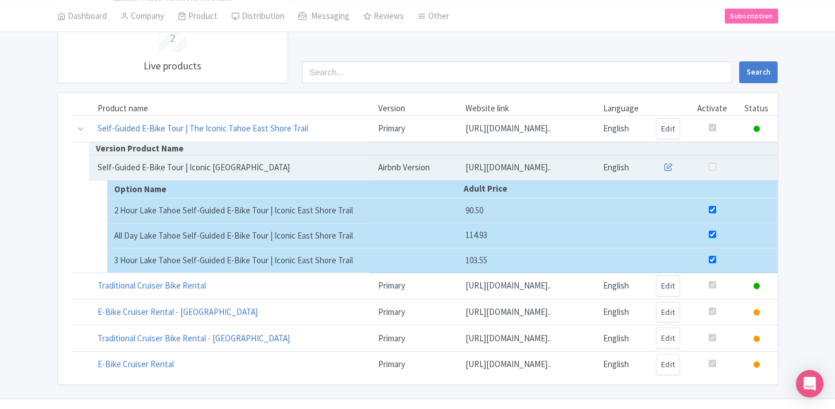
click at [668, 46] on div "Search" at bounding box center [539, 6] width 489 height 154
drag, startPoint x: 831, startPoint y: 127, endPoint x: 821, endPoint y: 127, distance: 10.3
click at [831, 127] on div "Google Things to do set up guide 2 Live products Search Product name Version We…" at bounding box center [417, 157] width 835 height 456
click at [85, 129] on td at bounding box center [80, 129] width 17 height 26
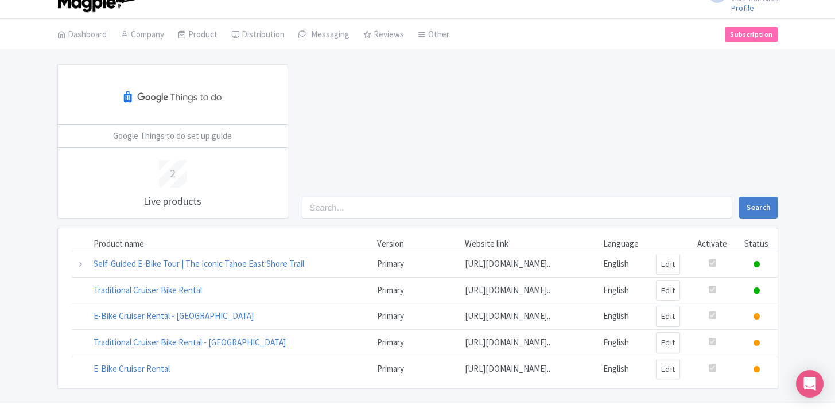
scroll to position [0, 0]
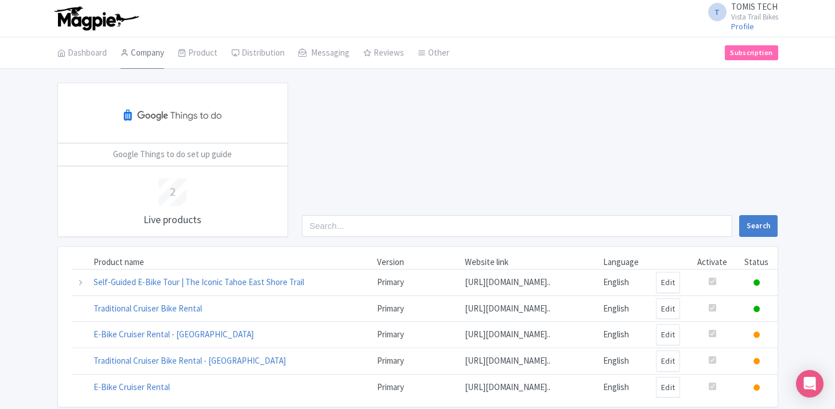
click at [149, 54] on link "Company" at bounding box center [142, 53] width 44 height 32
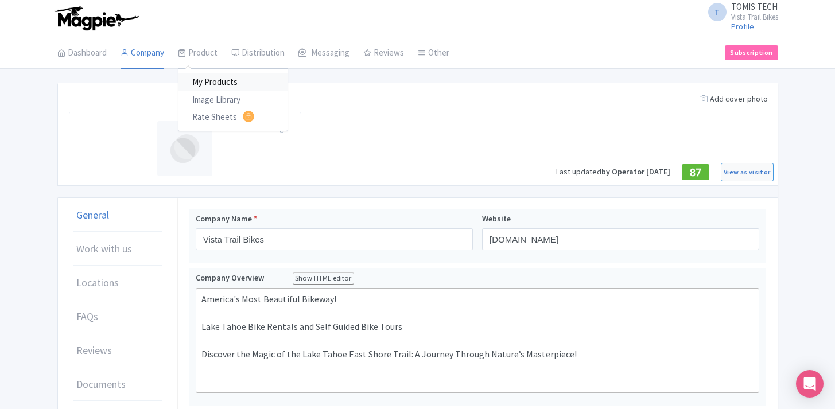
click at [205, 77] on link "My Products" at bounding box center [232, 82] width 109 height 18
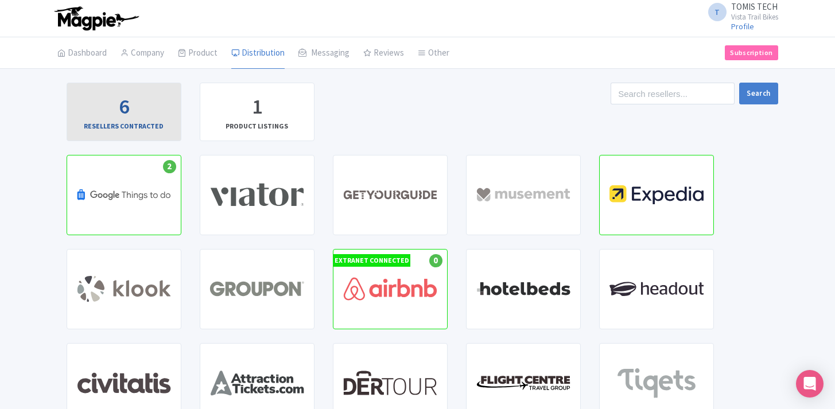
click at [138, 99] on div "6 RESELLERS CONTRACTED" at bounding box center [123, 111] width 95 height 39
click at [134, 106] on div "6 RESELLERS CONTRACTED" at bounding box center [123, 111] width 95 height 39
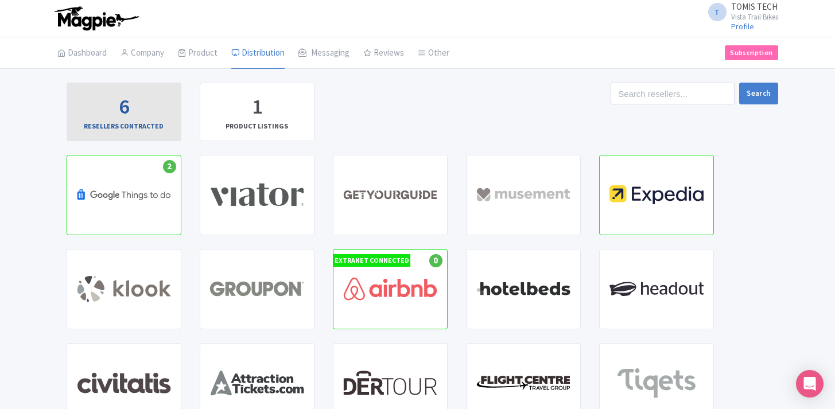
click at [126, 123] on div "RESELLERS CONTRACTED" at bounding box center [124, 126] width 80 height 10
click at [128, 112] on div "6" at bounding box center [124, 106] width 10 height 29
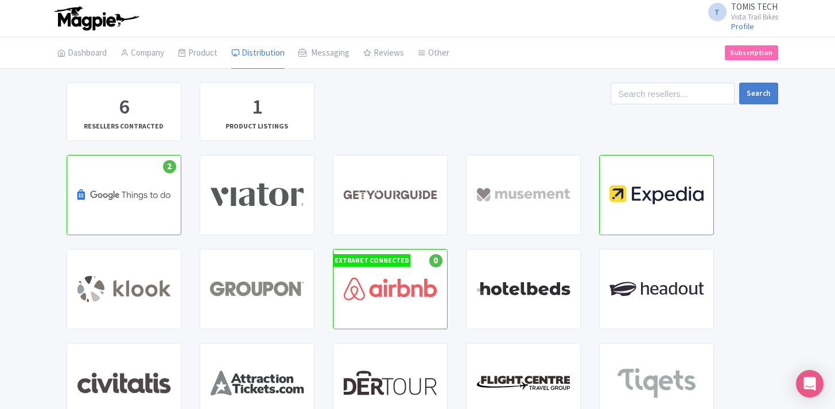
click at [362, 109] on div "6 RESELLERS CONTRACTED 1 PRODUCT LISTINGS" at bounding box center [273, 119] width 433 height 72
